Goal: Information Seeking & Learning: Learn about a topic

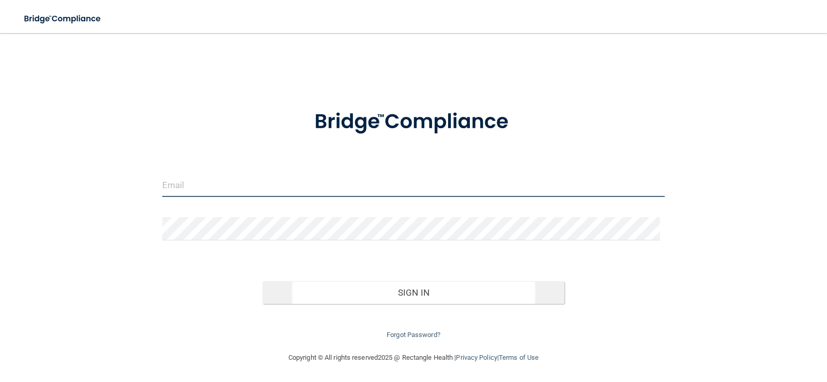
type input "[EMAIL_ADDRESS][DOMAIN_NAME]"
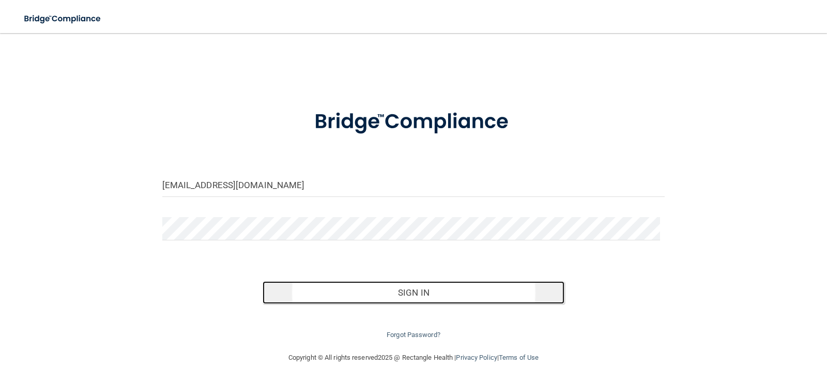
click at [440, 294] on button "Sign In" at bounding box center [414, 292] width 302 height 23
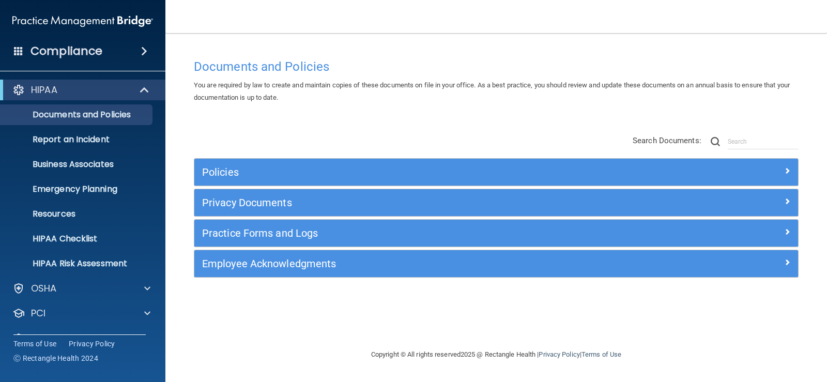
click at [141, 54] on span at bounding box center [144, 51] width 6 height 12
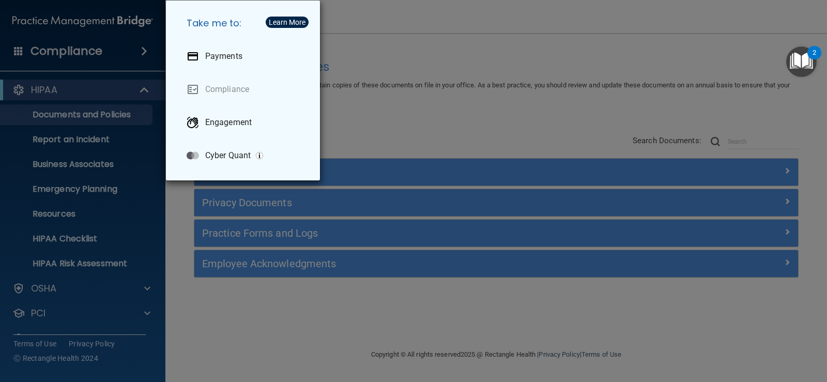
click at [408, 74] on div "Take me to: Payments Compliance Engagement Cyber Quant" at bounding box center [413, 191] width 827 height 382
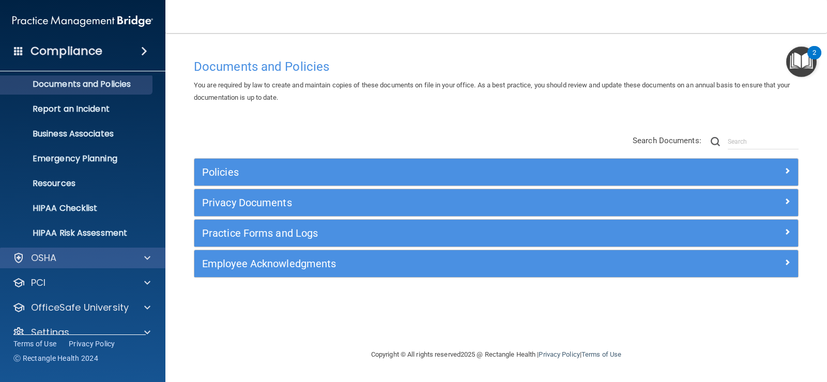
scroll to position [47, 0]
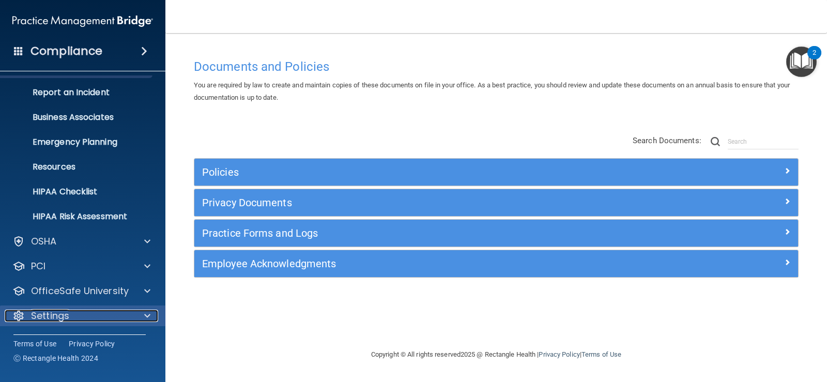
click at [87, 317] on div "Settings" at bounding box center [69, 316] width 128 height 12
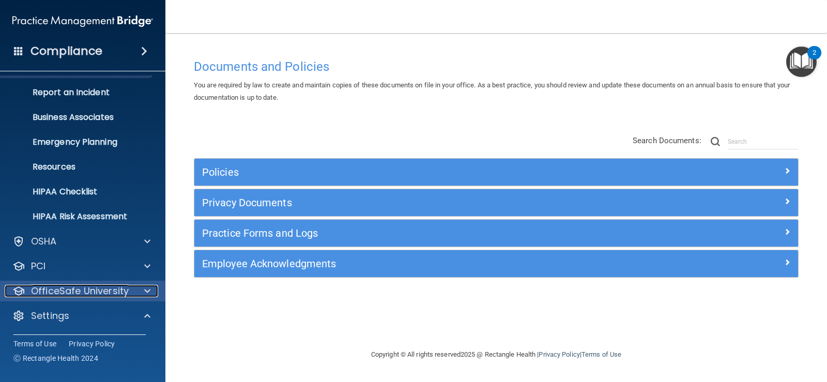
click at [130, 290] on div "OfficeSafe University" at bounding box center [69, 291] width 128 height 12
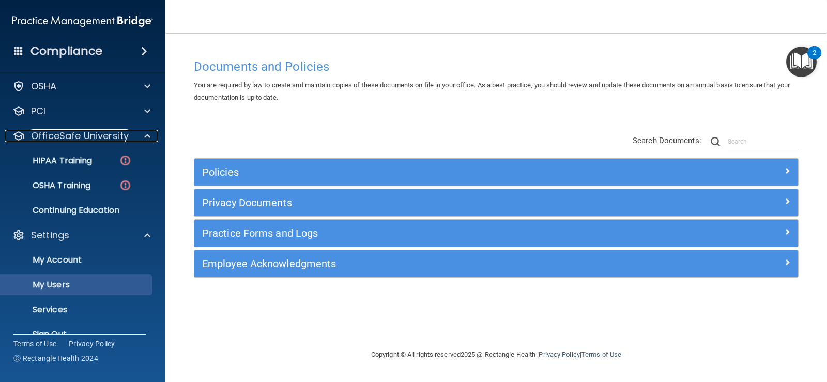
scroll to position [99, 0]
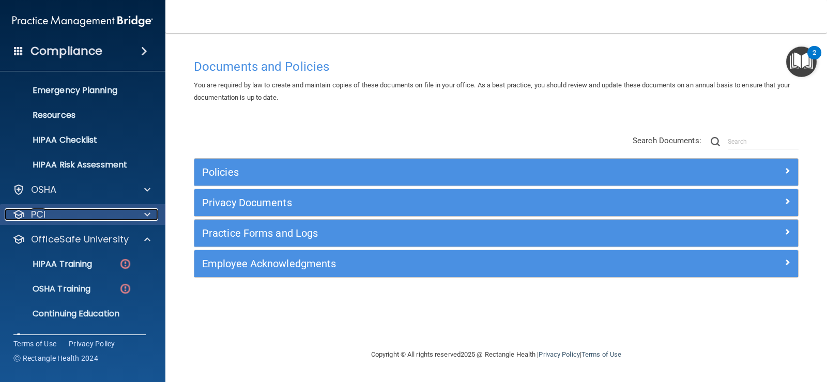
click at [136, 218] on div at bounding box center [146, 214] width 26 height 12
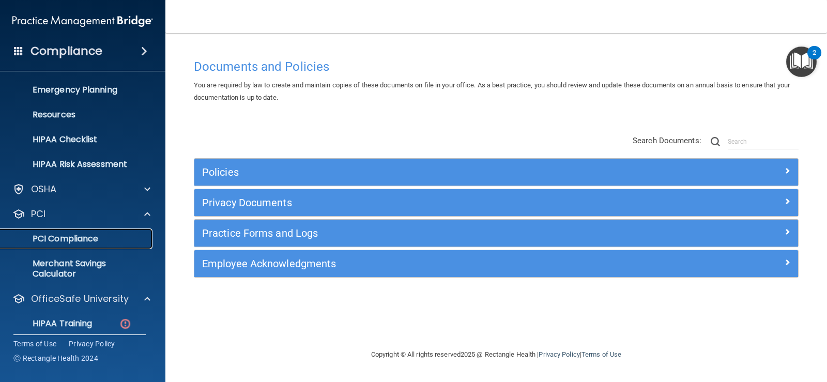
click at [78, 242] on p "PCI Compliance" at bounding box center [77, 239] width 141 height 10
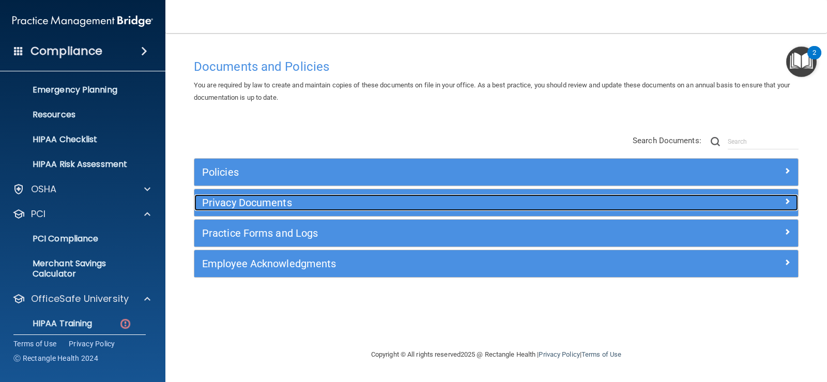
click at [292, 198] on h5 "Privacy Documents" at bounding box center [420, 202] width 437 height 11
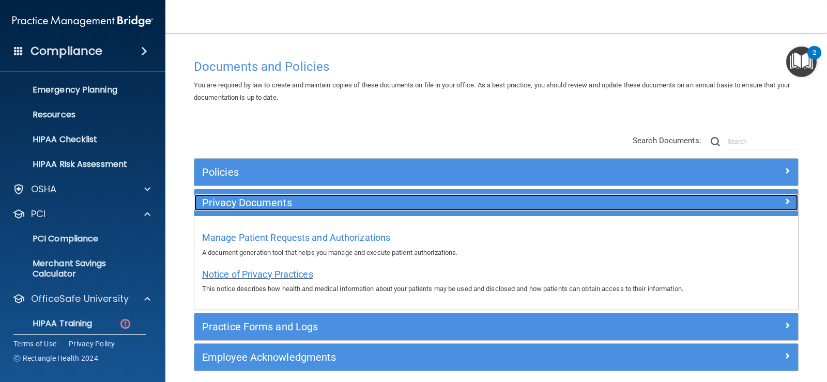
scroll to position [42, 0]
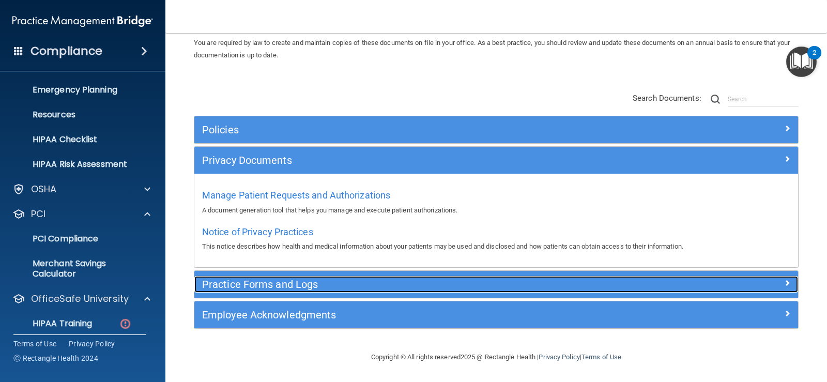
click at [306, 284] on h5 "Practice Forms and Logs" at bounding box center [420, 284] width 437 height 11
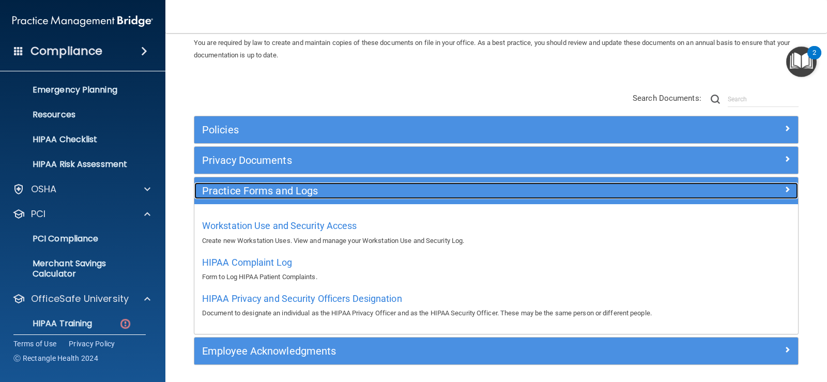
scroll to position [0, 0]
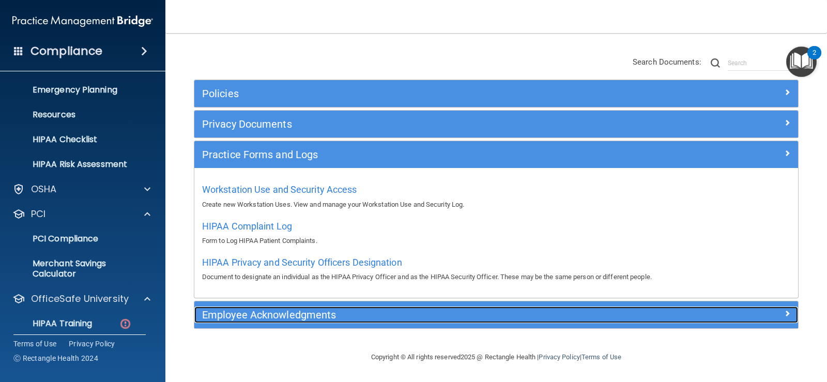
click at [305, 316] on h5 "Employee Acknowledgments" at bounding box center [420, 314] width 437 height 11
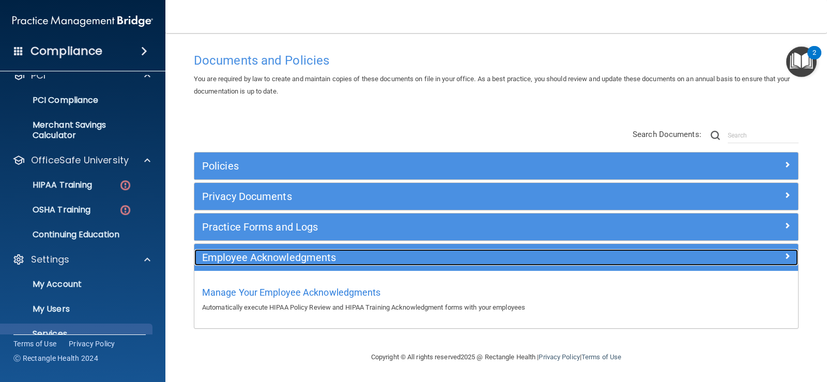
scroll to position [280, 0]
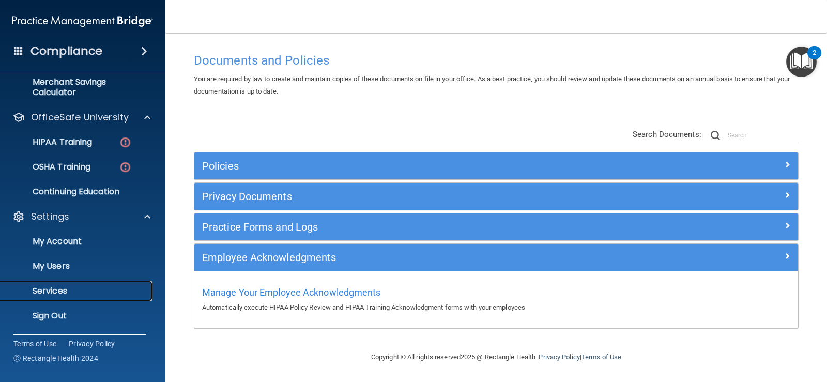
click at [50, 289] on p "Services" at bounding box center [77, 291] width 141 height 10
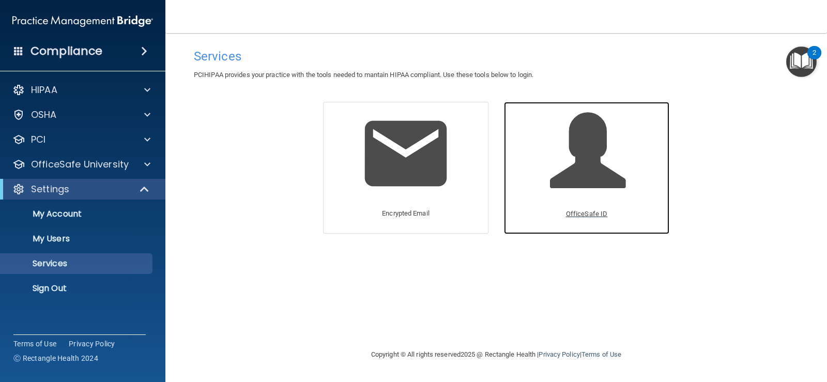
click at [598, 215] on p "OfficeSafe ID" at bounding box center [586, 214] width 41 height 12
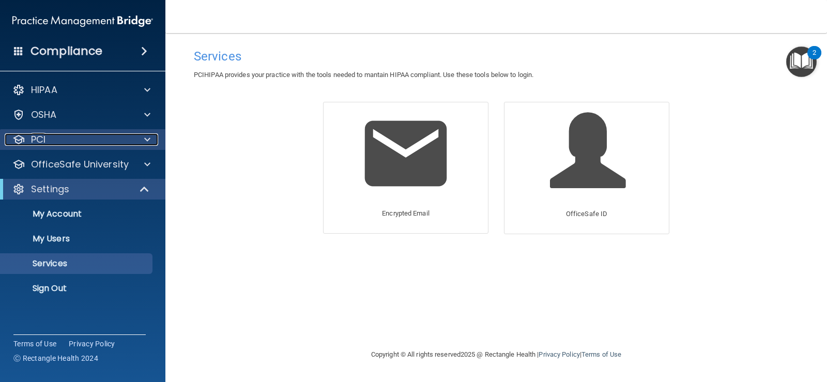
click at [64, 140] on div "PCI" at bounding box center [69, 139] width 128 height 12
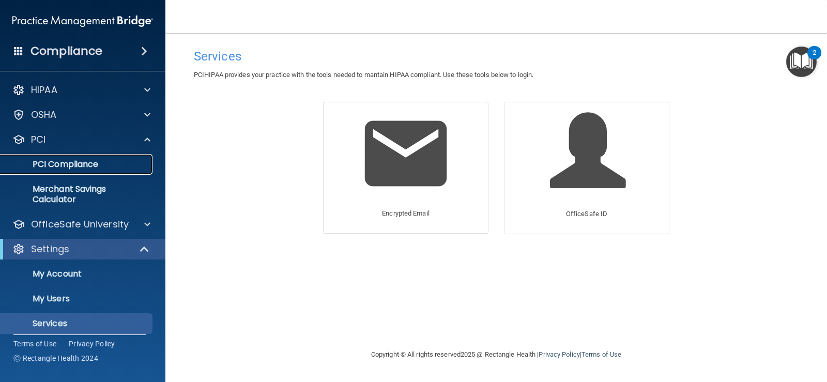
click at [71, 168] on p "PCI Compliance" at bounding box center [77, 164] width 141 height 10
click at [99, 46] on h4 "Compliance" at bounding box center [66, 51] width 72 height 14
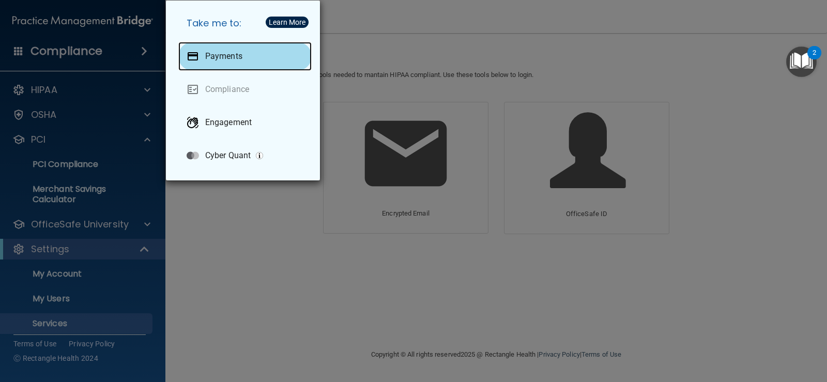
click at [252, 61] on div "Payments" at bounding box center [244, 56] width 133 height 29
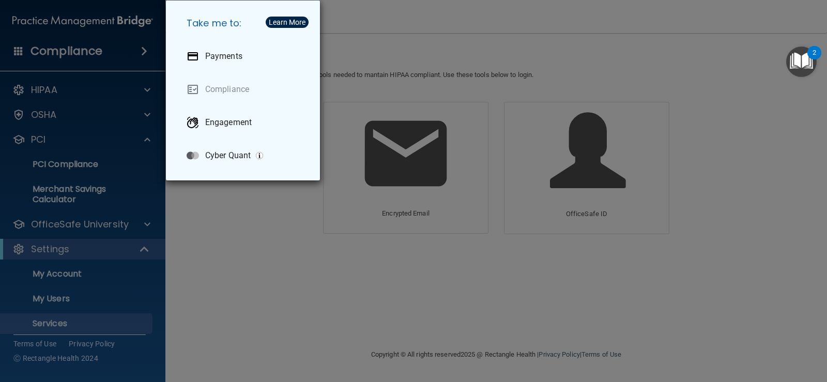
click at [445, 69] on div "Take me to: Payments Compliance Engagement Cyber Quant" at bounding box center [413, 191] width 827 height 382
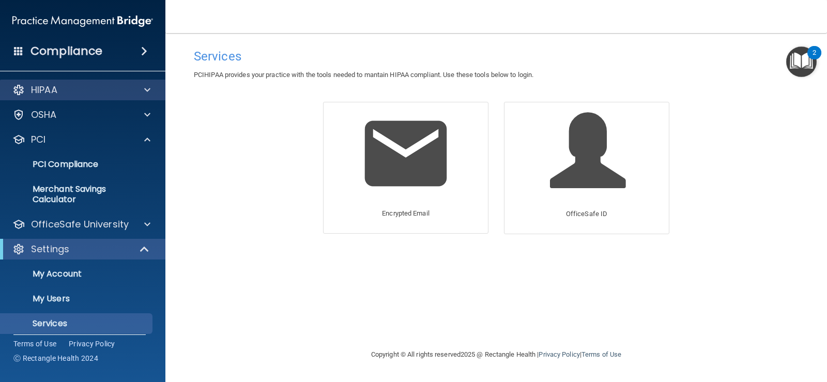
click at [55, 98] on div "HIPAA" at bounding box center [83, 90] width 166 height 21
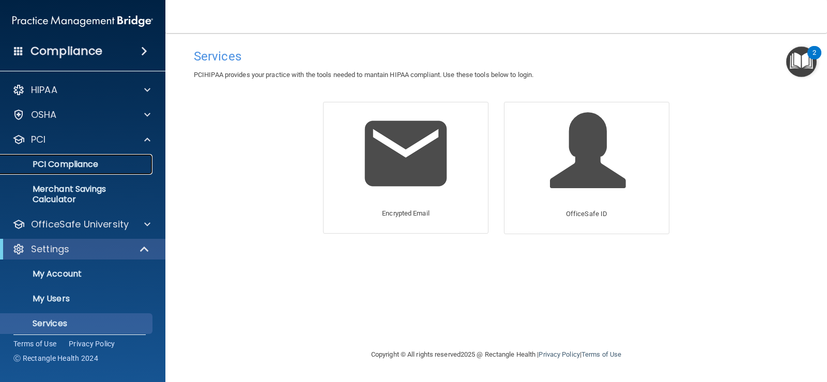
click at [61, 156] on link "PCI Compliance" at bounding box center [71, 164] width 163 height 21
click at [112, 164] on p "PCI Compliance" at bounding box center [77, 164] width 141 height 10
